Goal: Information Seeking & Learning: Learn about a topic

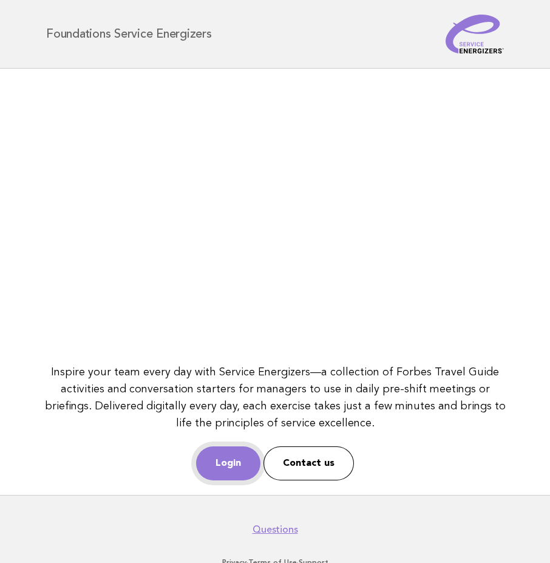
click at [222, 457] on link "Login" at bounding box center [228, 463] width 64 height 34
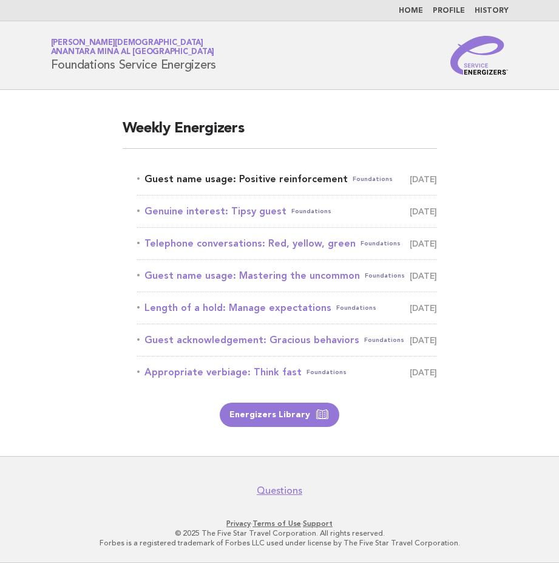
click at [253, 179] on link "Guest name usage: Positive reinforcement Foundations September 13" at bounding box center [287, 179] width 300 height 17
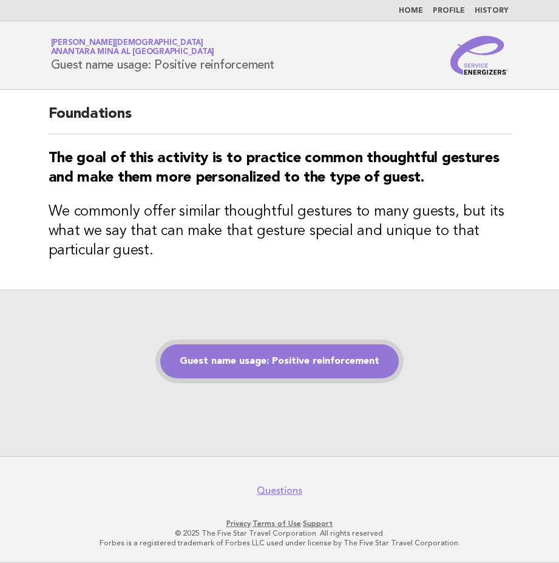
click at [295, 353] on link "Guest name usage: Positive reinforcement" at bounding box center [279, 361] width 239 height 34
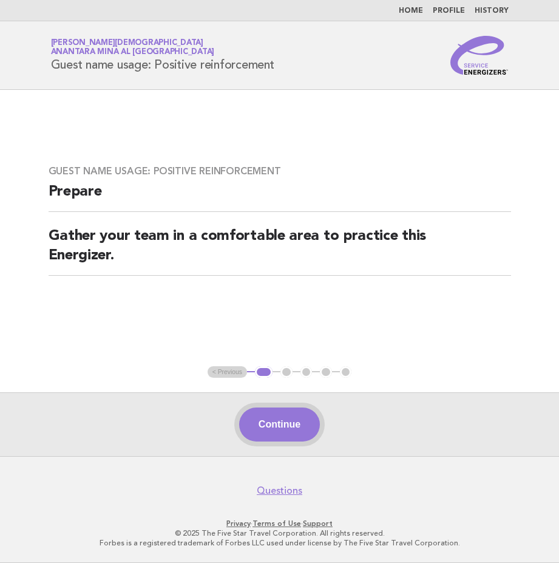
click at [263, 423] on button "Continue" at bounding box center [279, 424] width 81 height 34
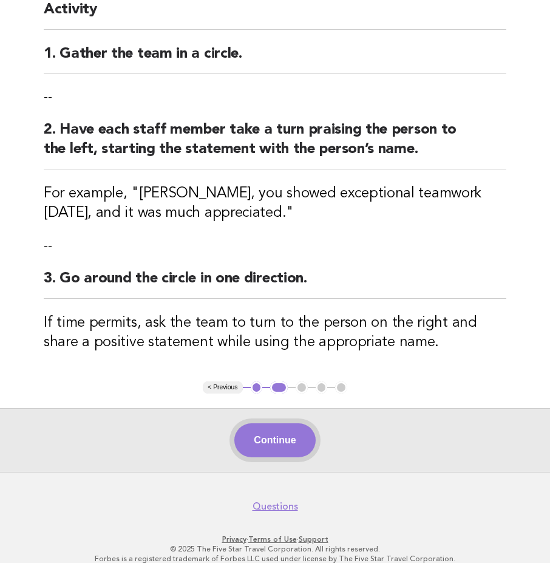
click at [271, 439] on button "Continue" at bounding box center [274, 440] width 81 height 34
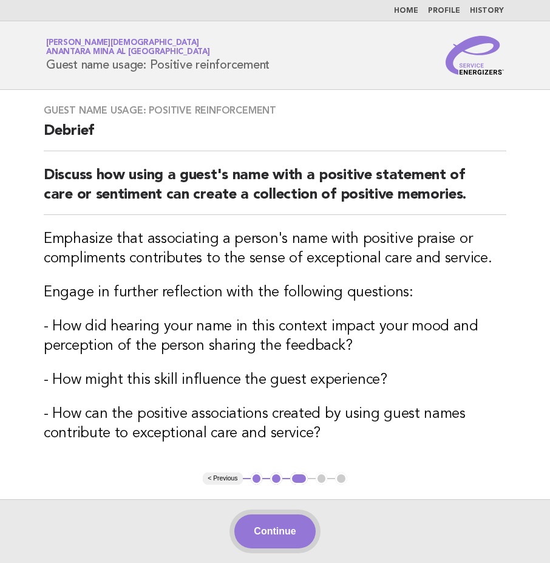
click at [274, 530] on button "Continue" at bounding box center [274, 531] width 81 height 34
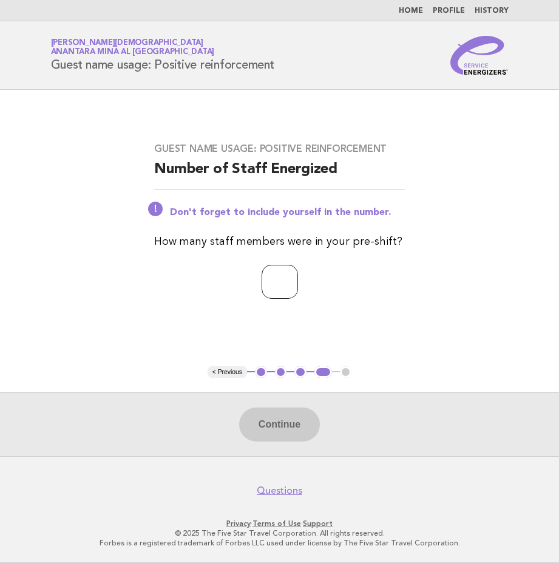
click at [281, 284] on input "number" at bounding box center [280, 282] width 36 height 34
type input "*"
click at [273, 418] on button "Continue" at bounding box center [279, 424] width 81 height 34
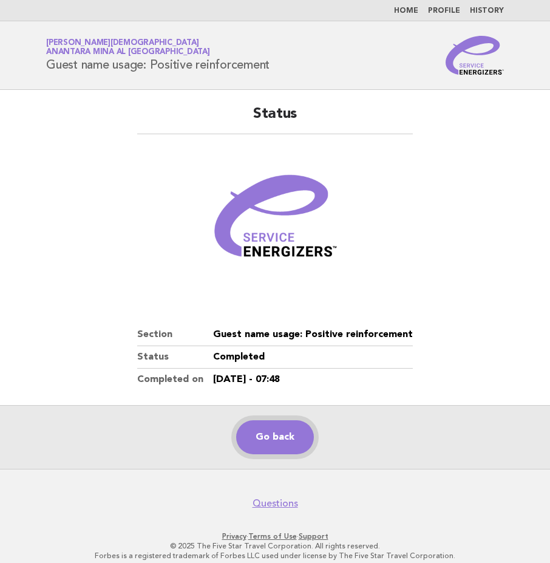
click at [281, 444] on link "Go back" at bounding box center [275, 437] width 78 height 34
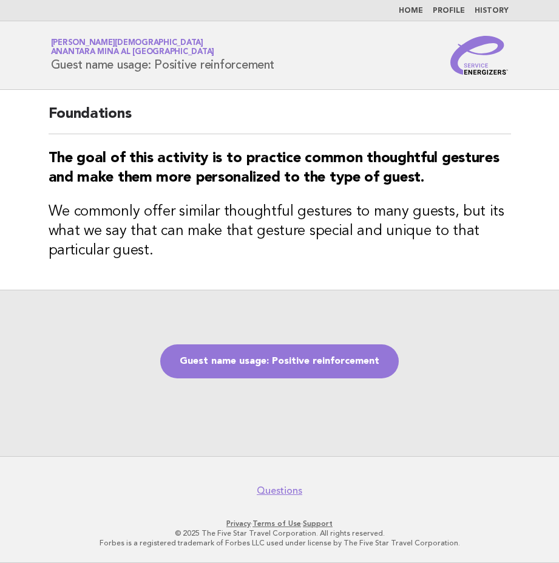
click at [414, 8] on link "Home" at bounding box center [411, 10] width 24 height 7
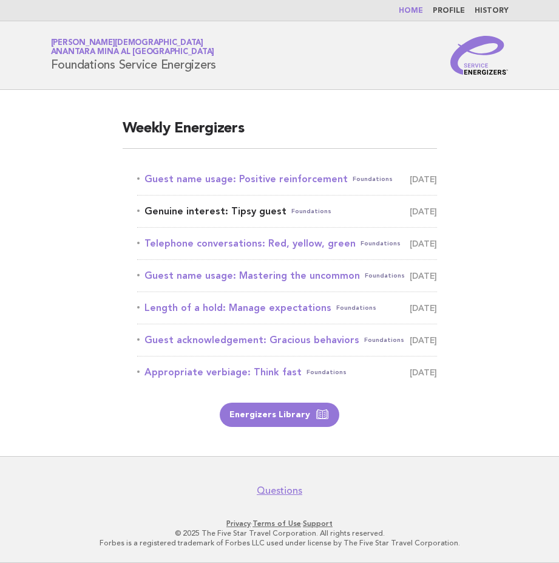
click at [217, 210] on link "Genuine interest: Tipsy guest Foundations September 14" at bounding box center [287, 211] width 300 height 17
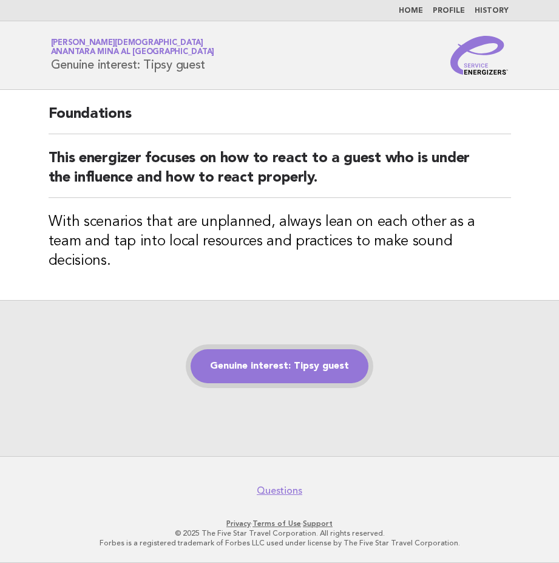
click at [267, 359] on link "Genuine interest: Tipsy guest" at bounding box center [280, 366] width 178 height 34
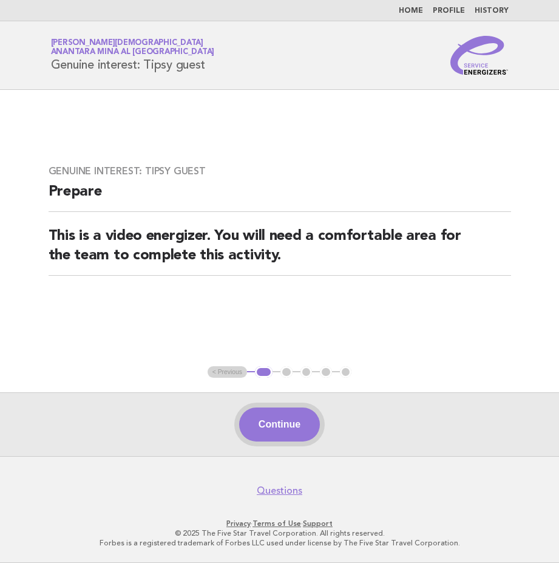
click at [265, 432] on button "Continue" at bounding box center [279, 424] width 81 height 34
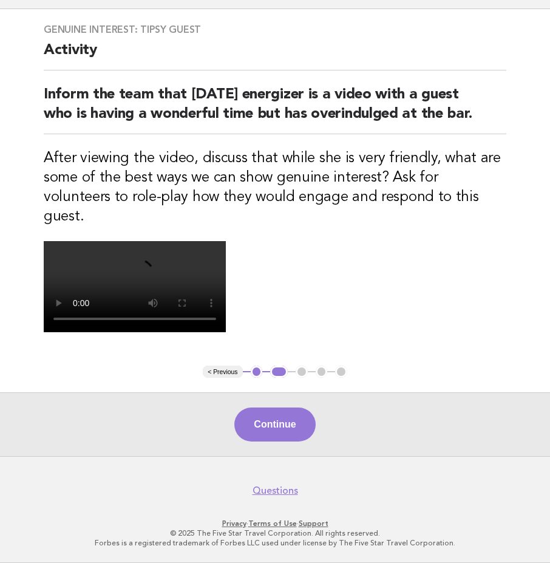
scroll to position [182, 0]
click at [267, 441] on button "Continue" at bounding box center [274, 424] width 81 height 34
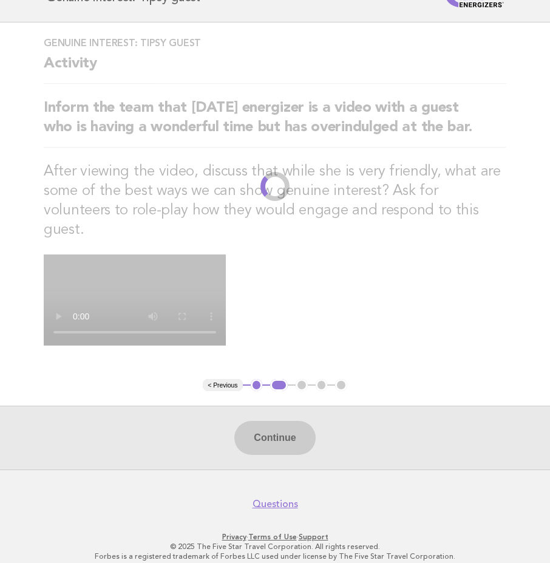
scroll to position [0, 0]
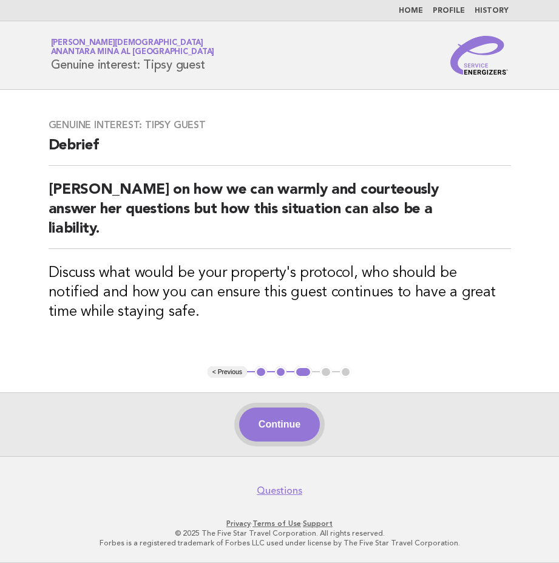
click at [276, 432] on button "Continue" at bounding box center [279, 424] width 81 height 34
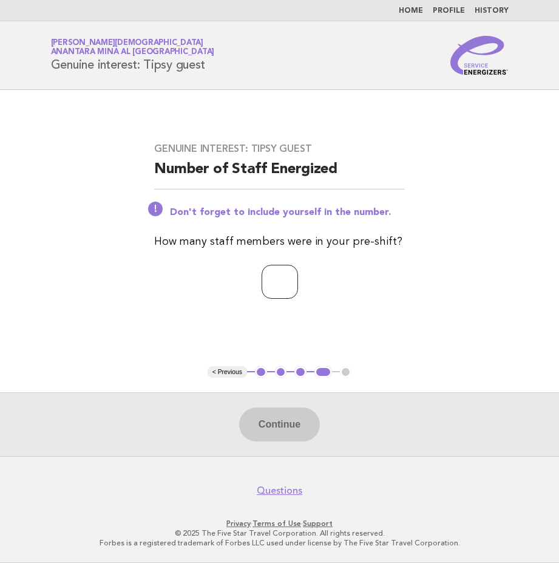
click at [273, 290] on input "number" at bounding box center [280, 282] width 36 height 34
type input "*"
click at [282, 414] on button "Continue" at bounding box center [279, 424] width 81 height 34
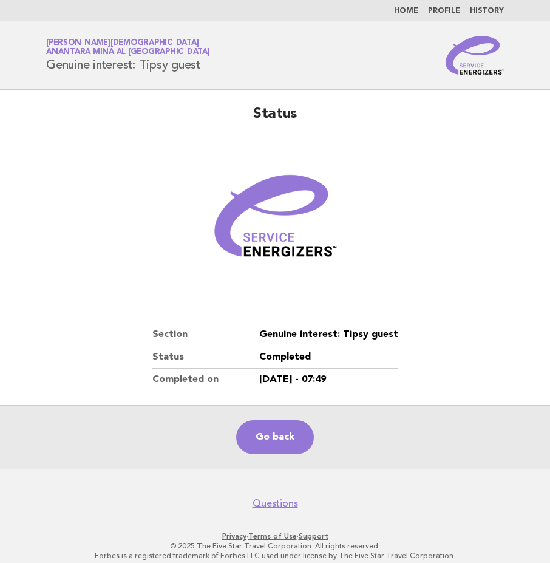
click at [413, 10] on link "Home" at bounding box center [406, 10] width 24 height 7
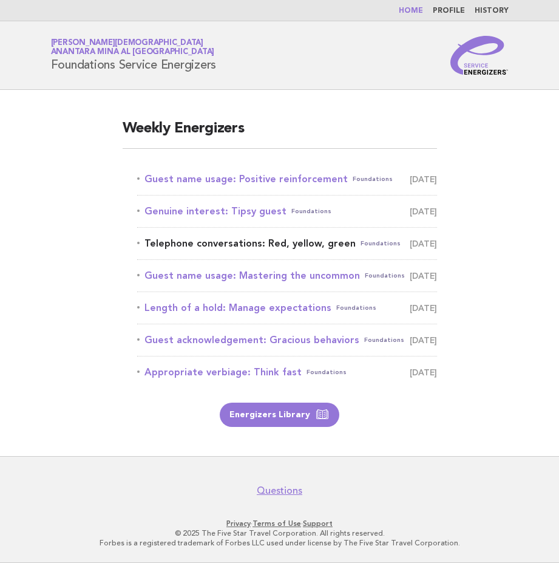
click at [225, 245] on link "Telephone conversations: Red, yellow, green Foundations September 15" at bounding box center [287, 243] width 300 height 17
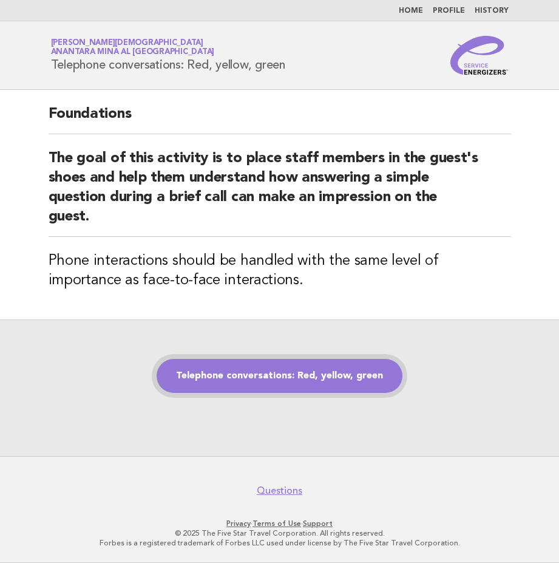
click at [236, 374] on link "Telephone conversations: Red, yellow, green" at bounding box center [280, 376] width 246 height 34
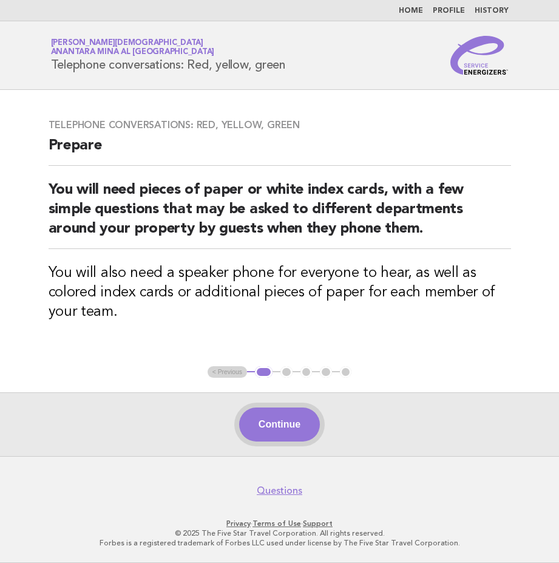
click at [282, 432] on button "Continue" at bounding box center [279, 424] width 81 height 34
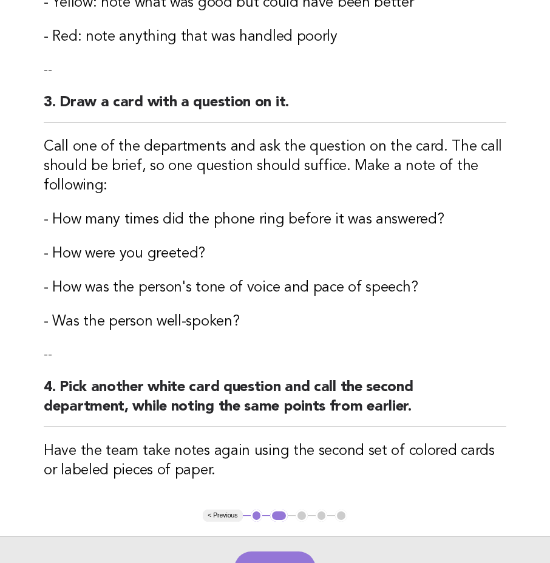
scroll to position [655, 0]
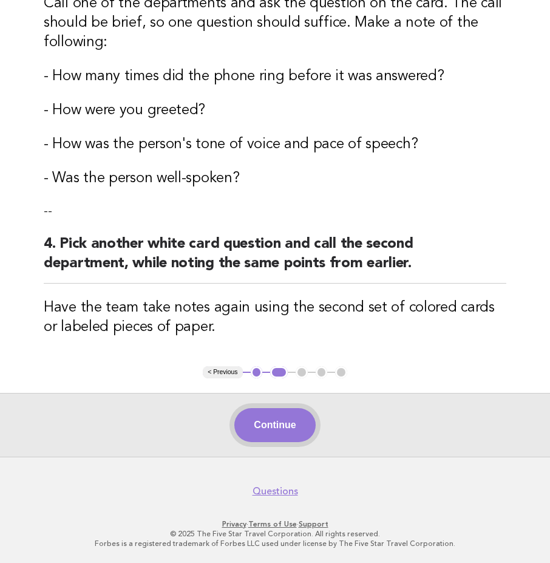
click at [267, 423] on button "Continue" at bounding box center [274, 425] width 81 height 34
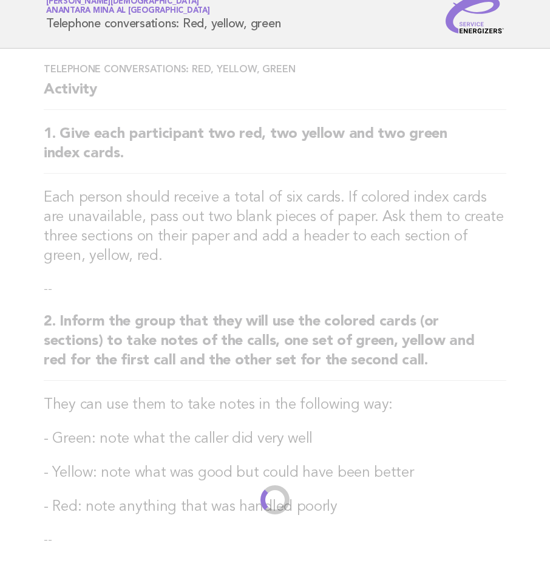
scroll to position [0, 0]
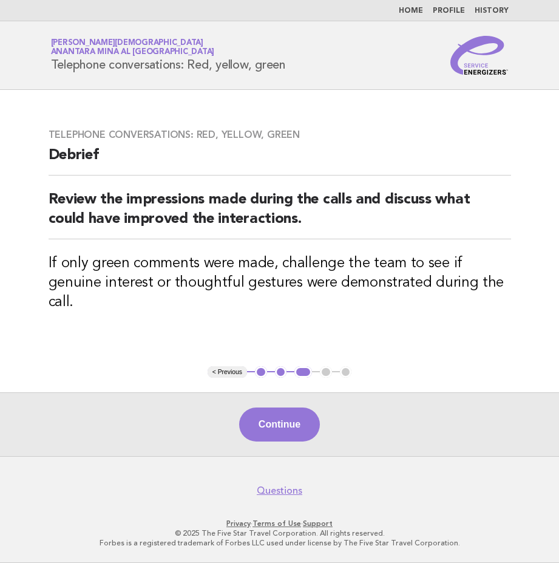
click at [267, 423] on button "Continue" at bounding box center [279, 424] width 81 height 34
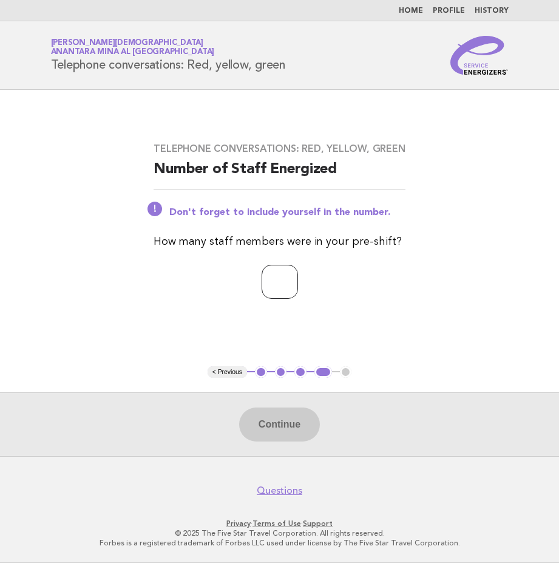
click at [282, 276] on input "number" at bounding box center [280, 282] width 36 height 34
type input "*"
click at [290, 432] on button "Continue" at bounding box center [279, 424] width 81 height 34
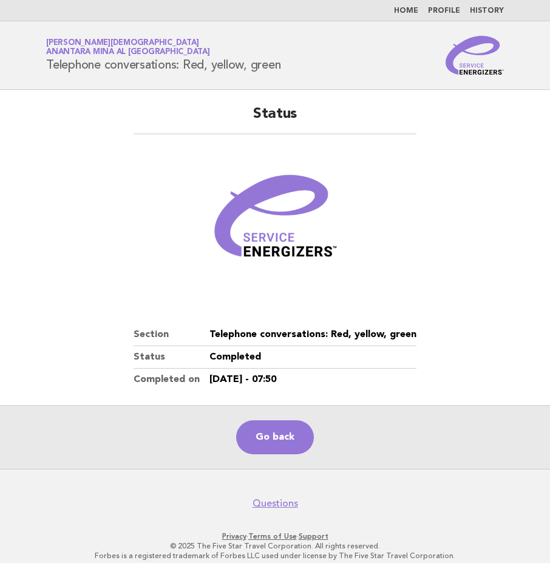
click at [412, 12] on link "Home" at bounding box center [406, 10] width 24 height 7
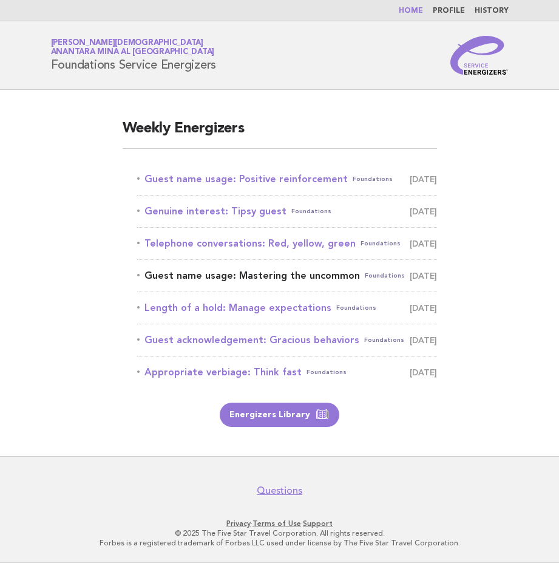
click at [239, 281] on link "Guest name usage: Mastering the uncommon Foundations [DATE]" at bounding box center [287, 275] width 300 height 17
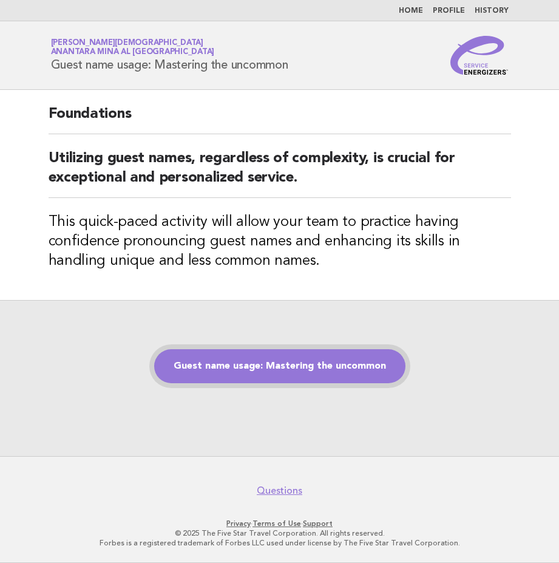
click at [224, 372] on link "Guest name usage: Mastering the uncommon" at bounding box center [279, 366] width 251 height 34
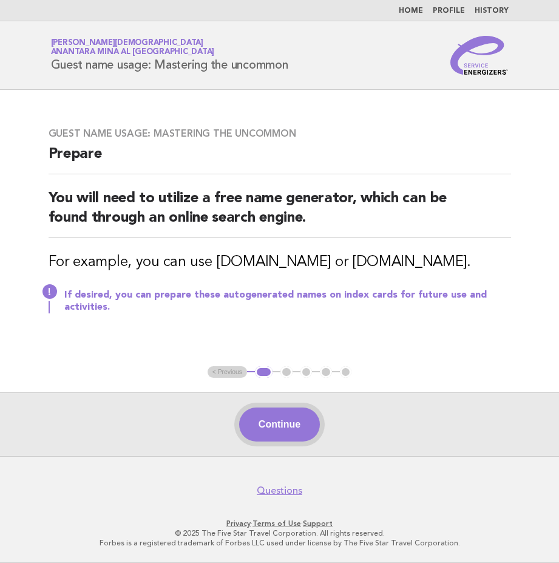
click at [290, 434] on button "Continue" at bounding box center [279, 424] width 81 height 34
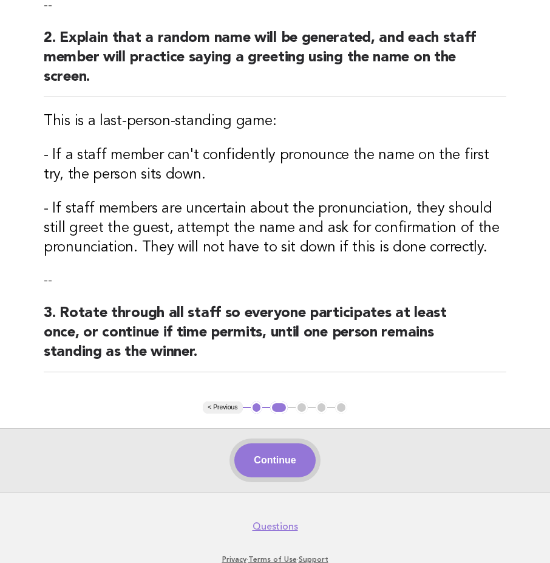
scroll to position [268, 0]
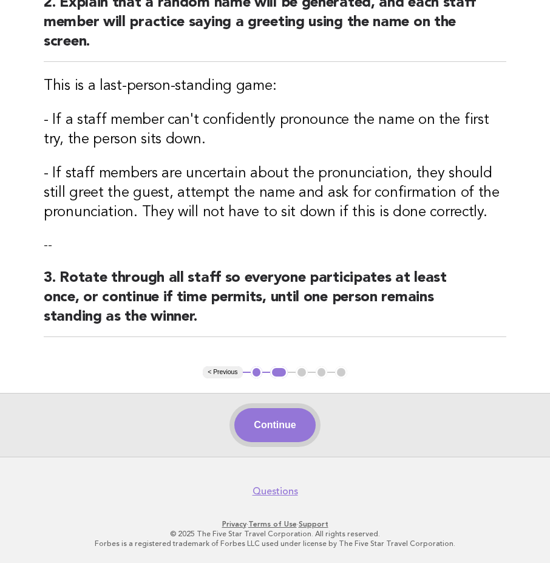
click at [284, 431] on button "Continue" at bounding box center [274, 425] width 81 height 34
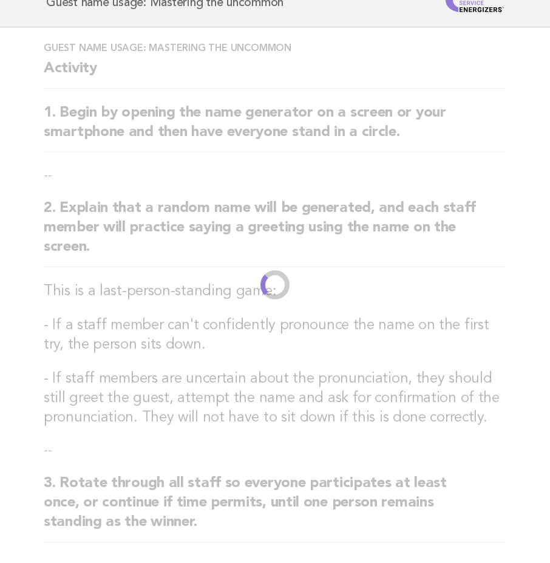
scroll to position [0, 0]
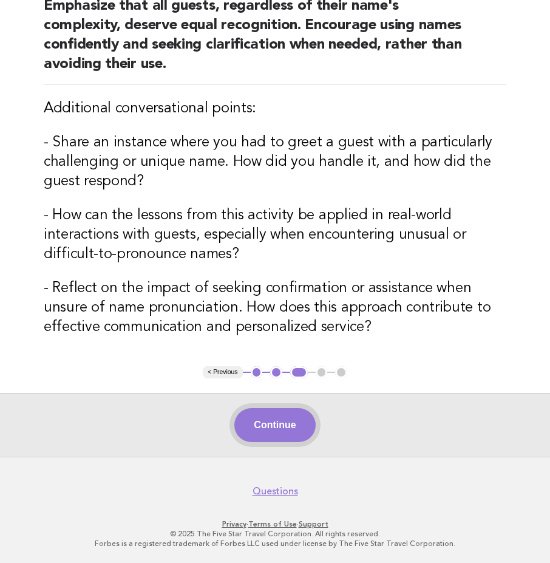
click at [303, 418] on button "Continue" at bounding box center [274, 425] width 81 height 34
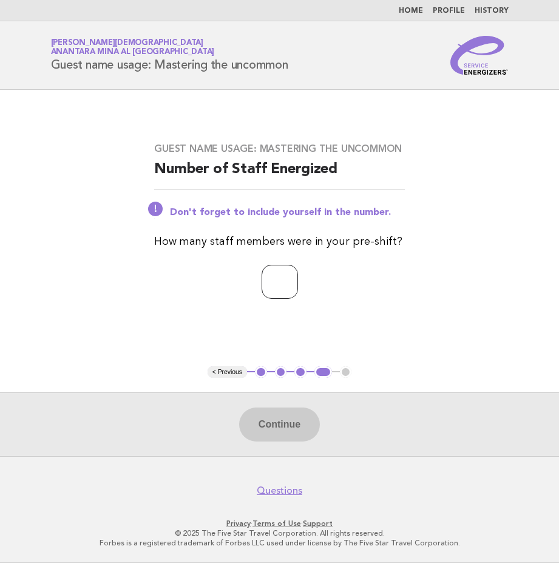
click at [267, 284] on input "number" at bounding box center [280, 282] width 36 height 34
type input "*"
click at [302, 421] on button "Continue" at bounding box center [279, 424] width 81 height 34
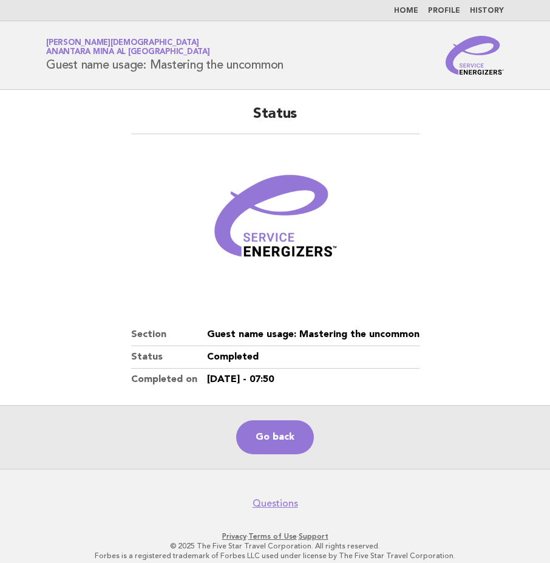
click at [409, 5] on nav "Home Profile History" at bounding box center [275, 10] width 550 height 21
click at [412, 14] on link "Home" at bounding box center [406, 10] width 24 height 7
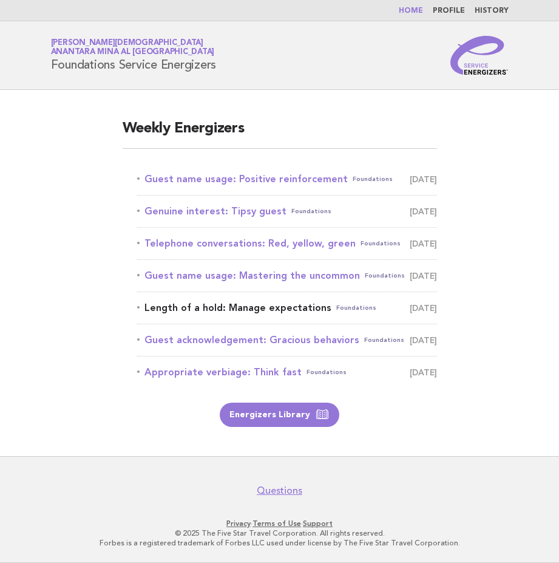
click at [264, 313] on link "Length of a hold: Manage expectations Foundations [DATE]" at bounding box center [287, 307] width 300 height 17
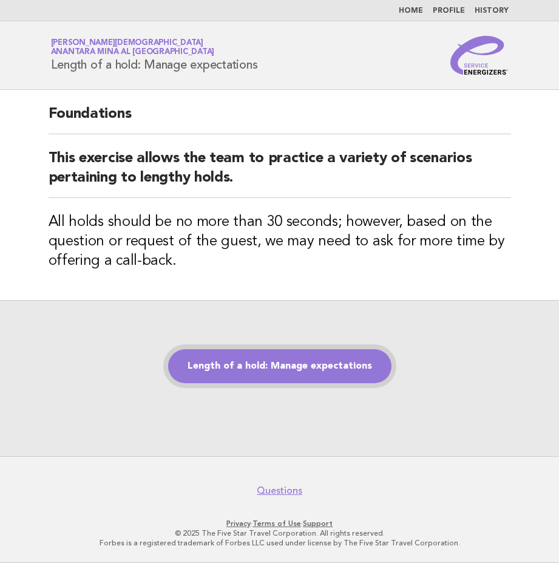
click at [294, 363] on link "Length of a hold: Manage expectations" at bounding box center [279, 366] width 223 height 34
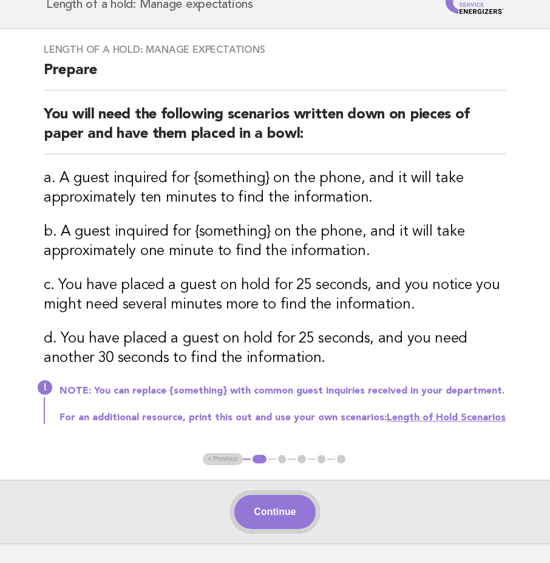
click at [289, 515] on button "Continue" at bounding box center [274, 512] width 81 height 34
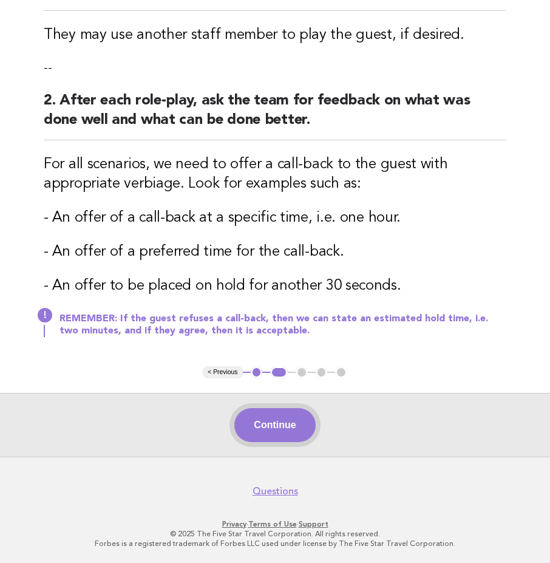
click at [281, 425] on button "Continue" at bounding box center [274, 425] width 81 height 34
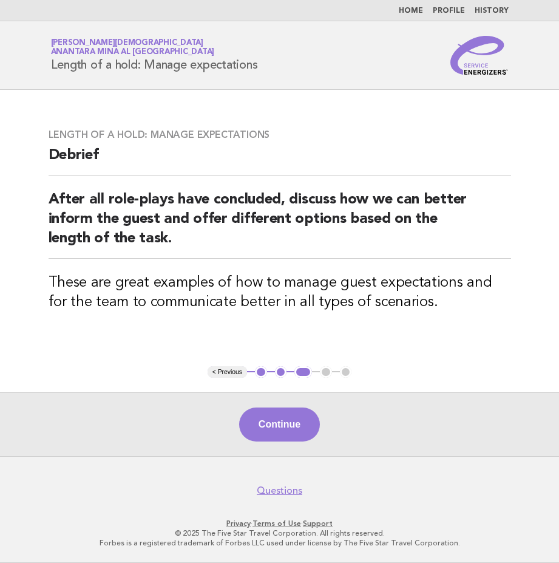
click at [260, 421] on button "Continue" at bounding box center [279, 424] width 81 height 34
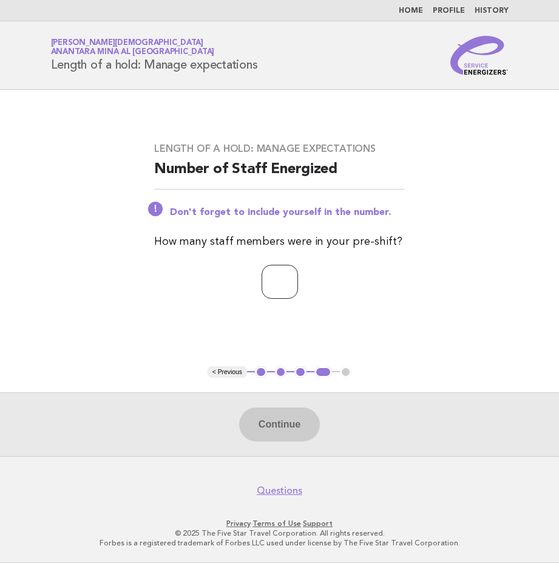
click at [277, 281] on input "number" at bounding box center [280, 282] width 36 height 34
type input "*"
click at [273, 433] on button "Continue" at bounding box center [279, 424] width 81 height 34
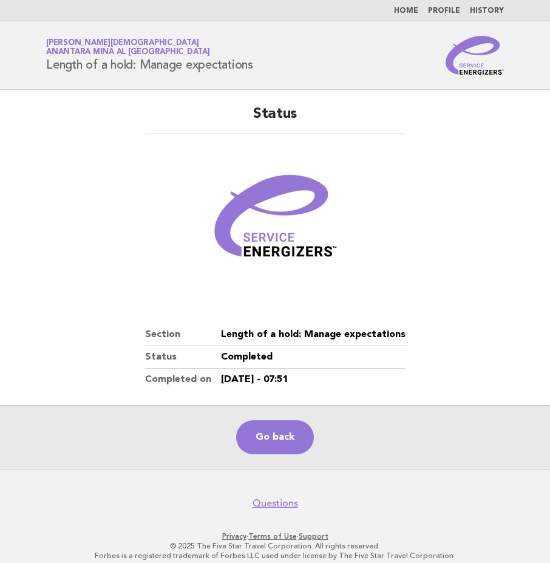
click at [406, 16] on nav "Home Profile History" at bounding box center [275, 10] width 550 height 21
click at [409, 10] on link "Home" at bounding box center [406, 10] width 24 height 7
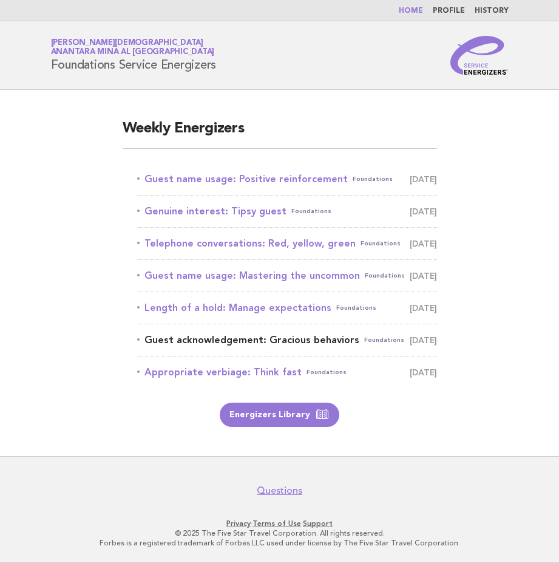
click at [235, 343] on link "Guest acknowledgement: Gracious behaviors Foundations [DATE]" at bounding box center [287, 340] width 300 height 17
click at [268, 418] on link "Energizers Library" at bounding box center [280, 415] width 120 height 24
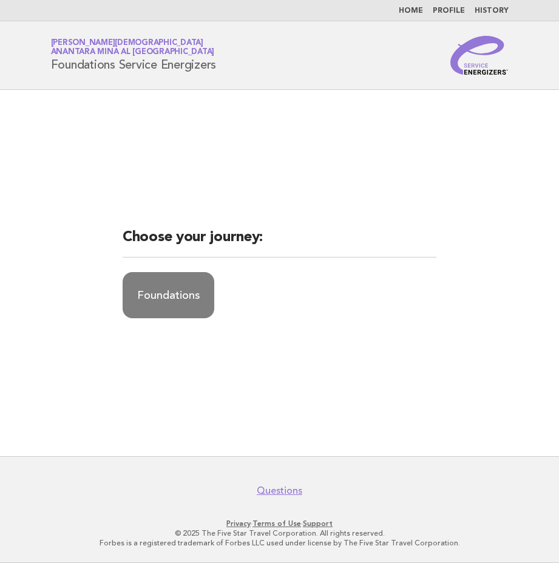
click at [158, 311] on link "Foundations" at bounding box center [169, 295] width 92 height 46
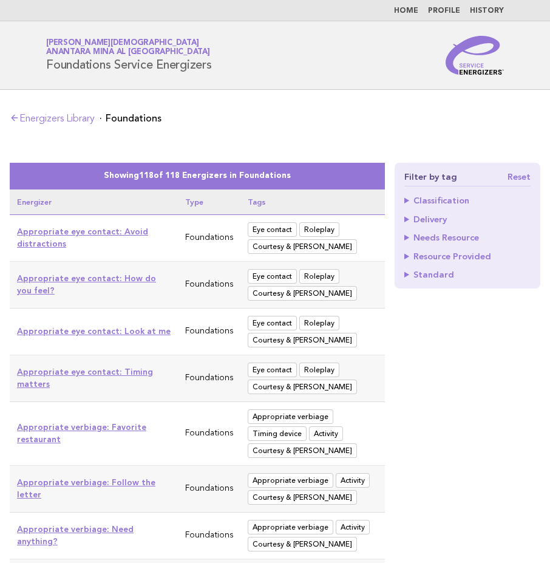
click at [409, 9] on link "Home" at bounding box center [406, 10] width 24 height 7
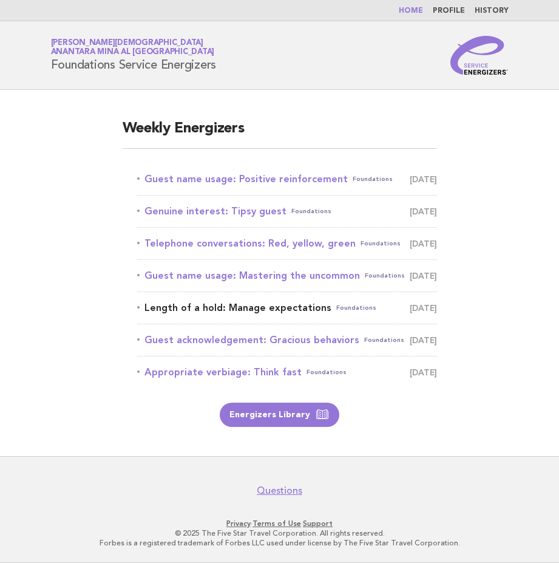
click at [208, 313] on link "Length of a hold: Manage expectations Foundations September 17" at bounding box center [287, 307] width 300 height 17
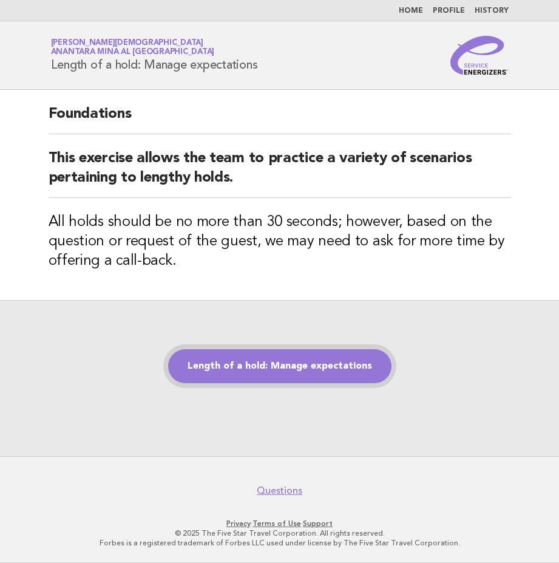
click at [245, 360] on link "Length of a hold: Manage expectations" at bounding box center [279, 366] width 223 height 34
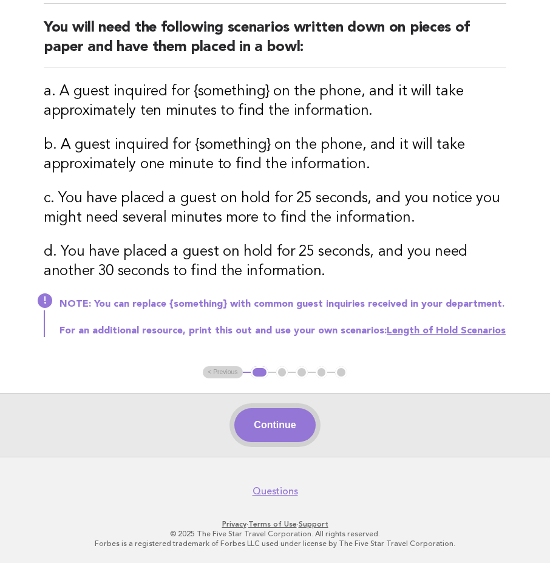
click at [277, 426] on button "Continue" at bounding box center [274, 425] width 81 height 34
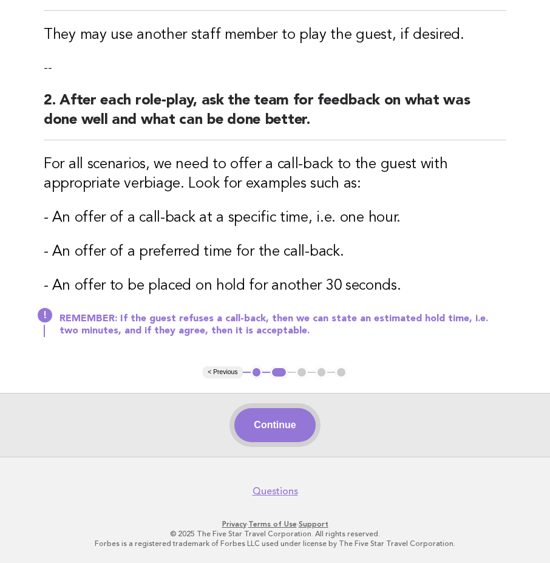
click at [259, 435] on button "Continue" at bounding box center [274, 425] width 81 height 34
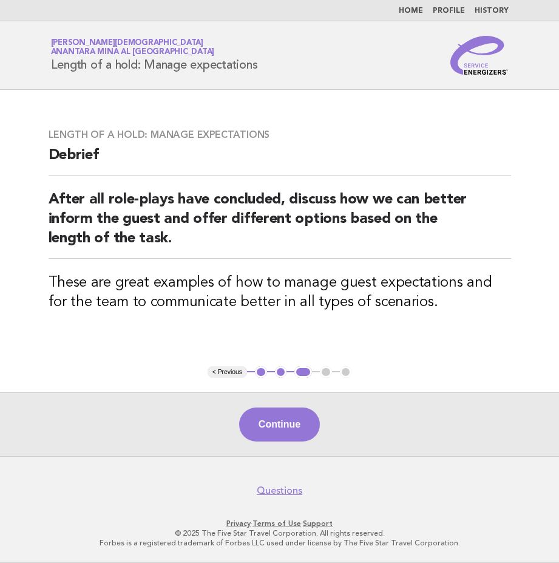
click at [306, 423] on button "Continue" at bounding box center [279, 424] width 81 height 34
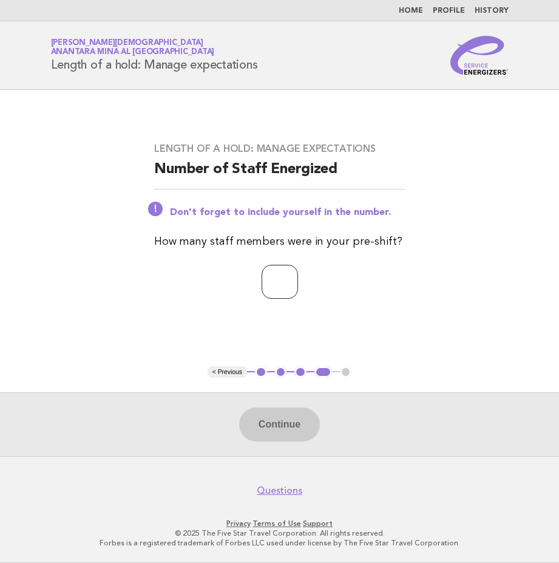
click at [267, 285] on input "number" at bounding box center [280, 282] width 36 height 34
type input "*"
click at [293, 418] on button "Continue" at bounding box center [279, 424] width 81 height 34
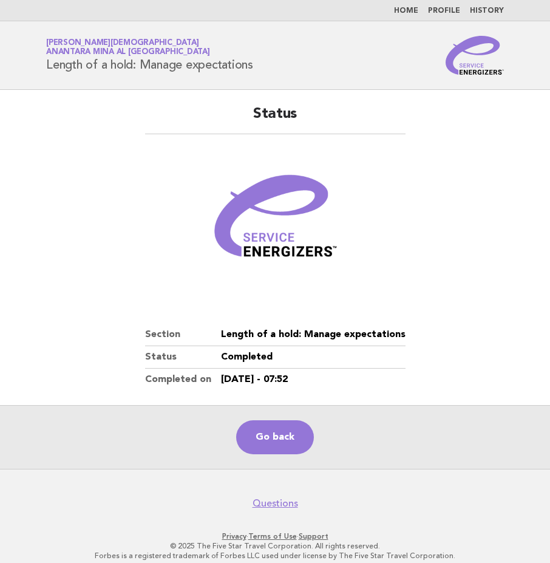
click at [412, 8] on link "Home" at bounding box center [406, 10] width 24 height 7
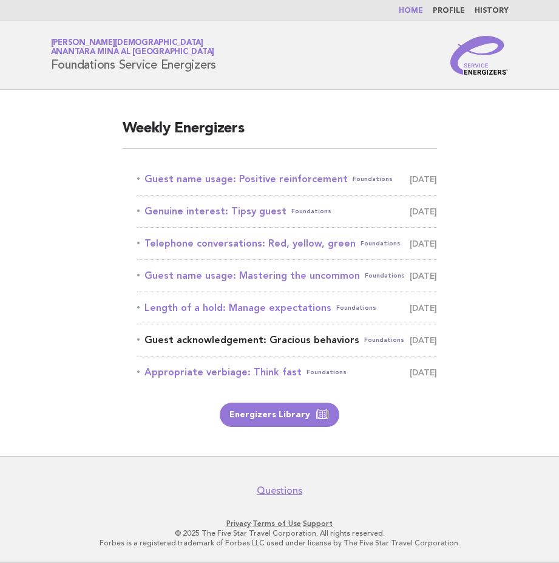
click at [282, 336] on link "Guest acknowledgement: Gracious behaviors Foundations [DATE]" at bounding box center [287, 340] width 300 height 17
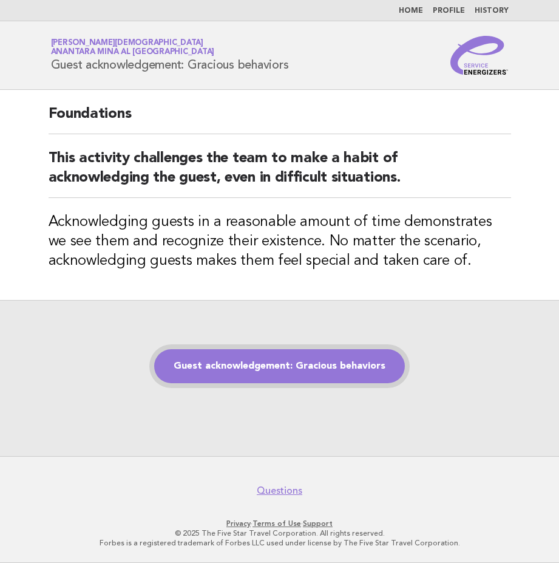
click at [273, 361] on link "Guest acknowledgement: Gracious behaviors" at bounding box center [279, 366] width 251 height 34
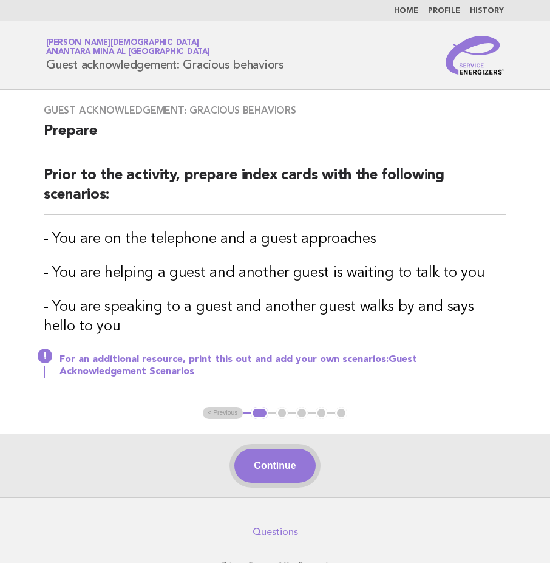
click at [253, 463] on button "Continue" at bounding box center [274, 466] width 81 height 34
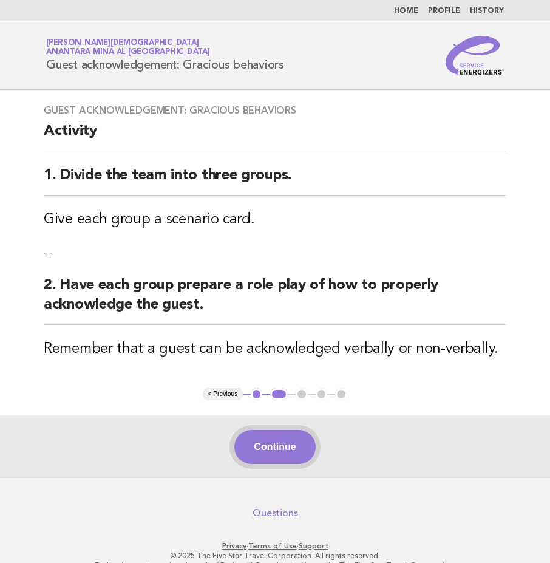
click at [264, 443] on button "Continue" at bounding box center [274, 447] width 81 height 34
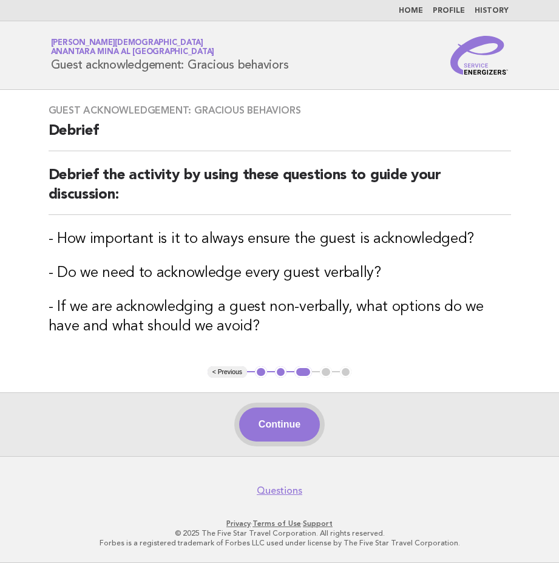
click at [273, 423] on button "Continue" at bounding box center [279, 424] width 81 height 34
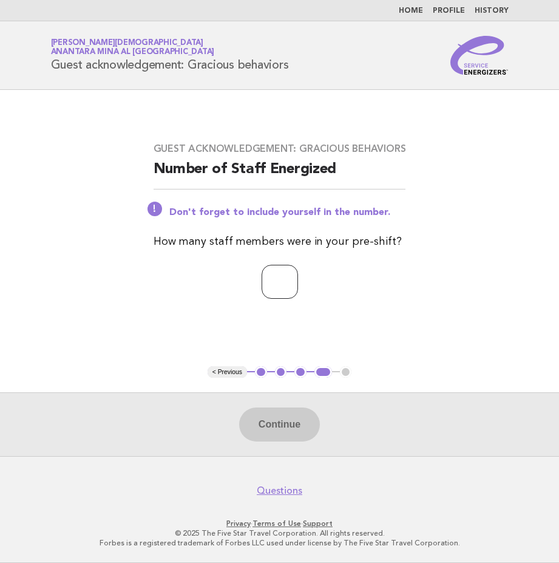
click at [262, 282] on input "number" at bounding box center [280, 282] width 36 height 34
type input "*"
click at [281, 418] on button "Continue" at bounding box center [279, 424] width 81 height 34
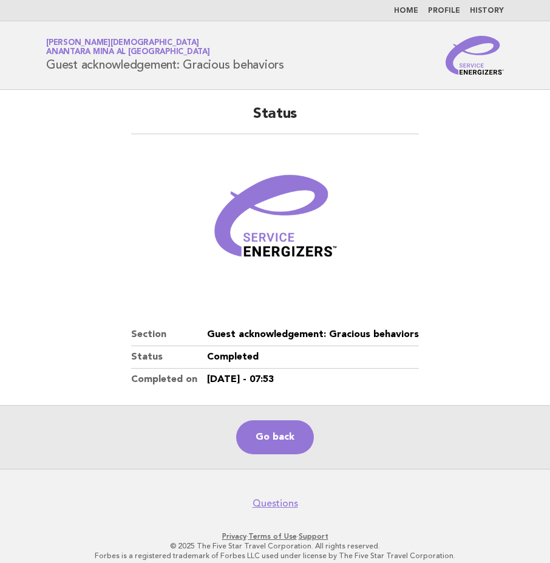
click at [415, 12] on link "Home" at bounding box center [406, 10] width 24 height 7
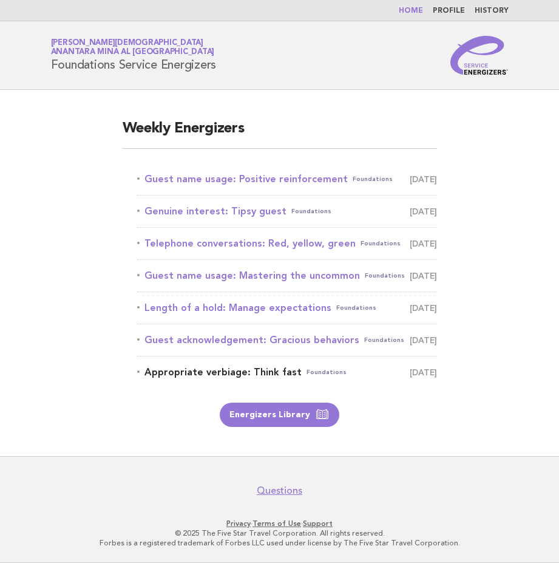
click at [217, 370] on link "Appropriate verbiage: Think fast Foundations September 19" at bounding box center [287, 372] width 300 height 17
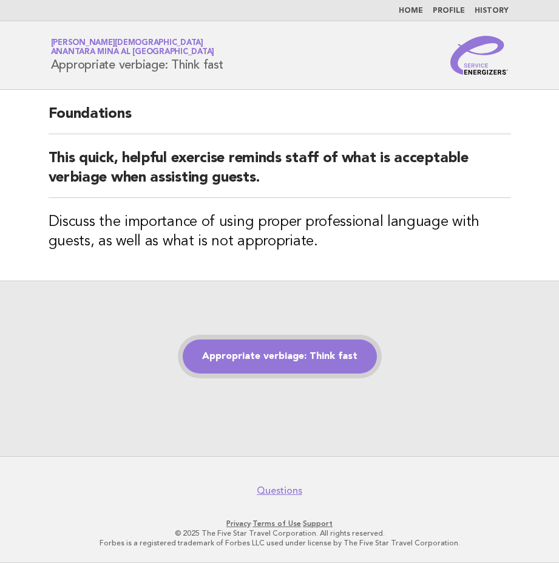
click at [233, 360] on link "Appropriate verbiage: Think fast" at bounding box center [280, 356] width 194 height 34
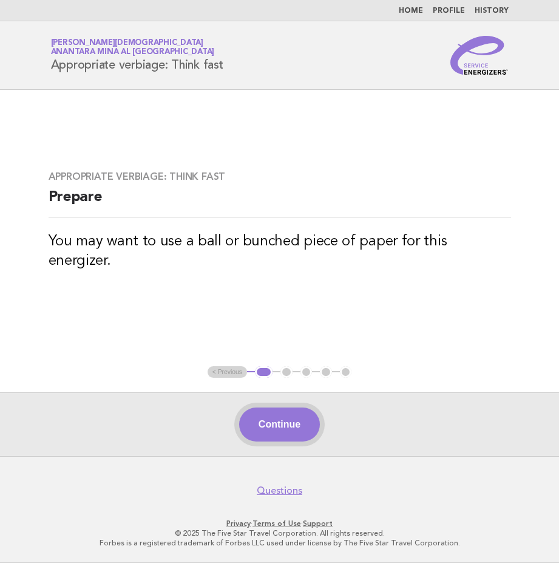
click at [267, 415] on button "Continue" at bounding box center [279, 424] width 81 height 34
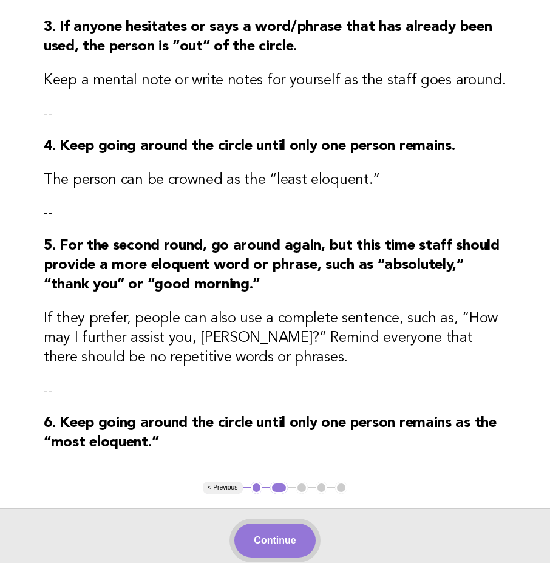
click at [268, 542] on button "Continue" at bounding box center [274, 540] width 81 height 34
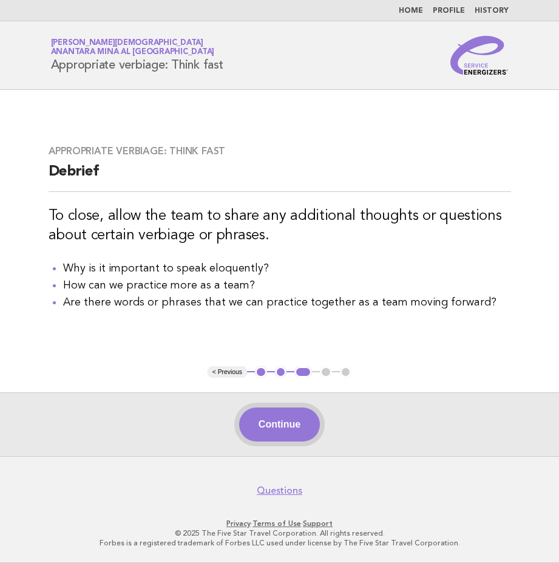
click at [274, 417] on button "Continue" at bounding box center [279, 424] width 81 height 34
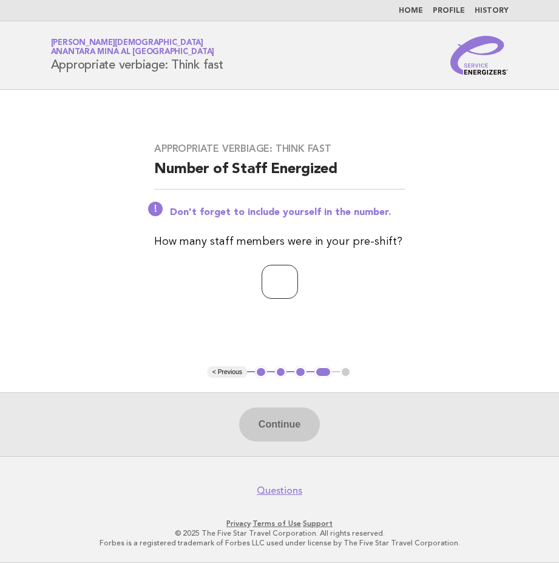
click at [269, 281] on input "number" at bounding box center [280, 282] width 36 height 34
type input "*"
click at [286, 421] on button "Continue" at bounding box center [279, 424] width 81 height 34
